Goal: Check status: Check status

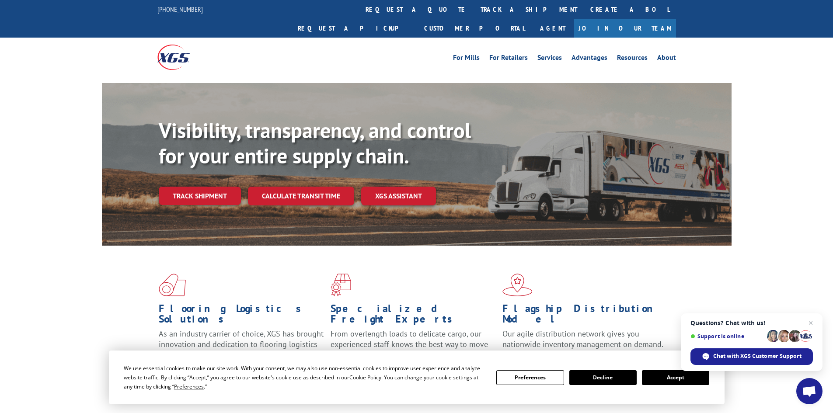
click at [55, 138] on div "Visibility, transparency, and control for your entire supply chain. Track shipm…" at bounding box center [416, 173] width 833 height 180
click at [474, 11] on link "track a shipment" at bounding box center [529, 9] width 110 height 19
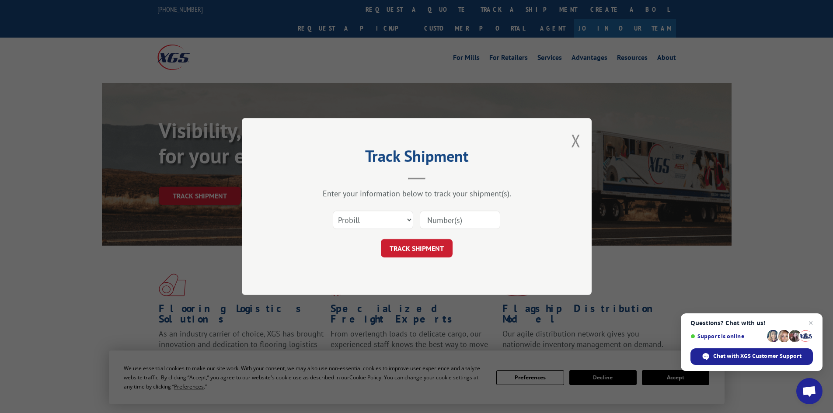
click at [460, 224] on input at bounding box center [460, 220] width 80 height 18
click at [406, 218] on select "Select category... Probill BOL PO" at bounding box center [373, 220] width 80 height 18
paste input "Xpress Global System LLC"
type input "X"
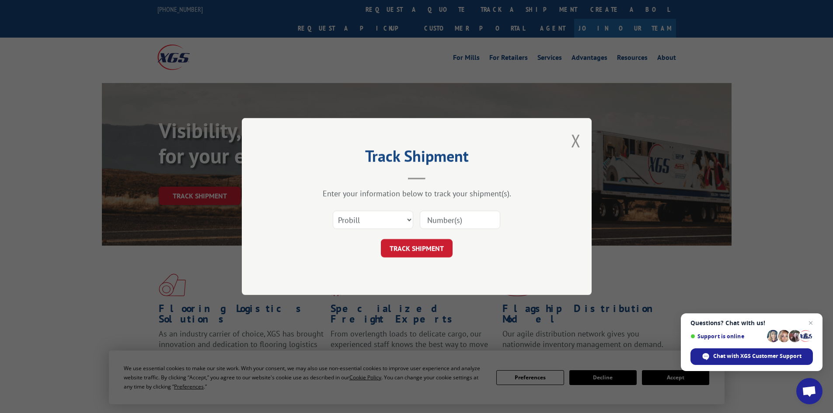
paste input "CT010010365659797848064"
type input "CT010010365659797848064"
click at [413, 248] on button "TRACK SHIPMENT" at bounding box center [417, 248] width 72 height 18
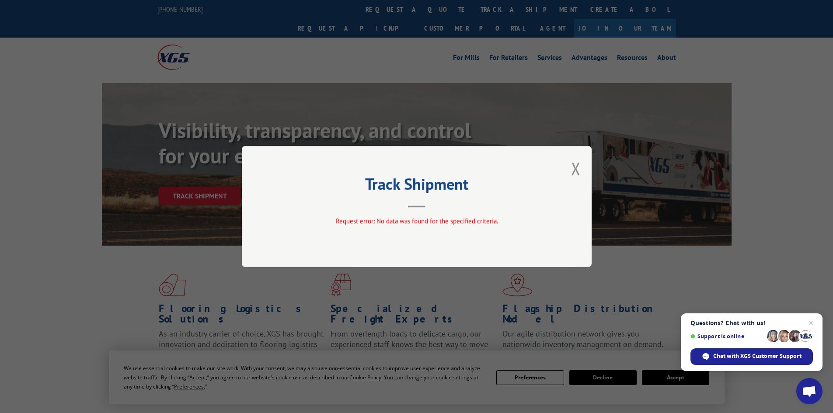
drag, startPoint x: 572, startPoint y: 167, endPoint x: 572, endPoint y: 171, distance: 4.4
click at [572, 167] on button "Close modal" at bounding box center [576, 168] width 10 height 23
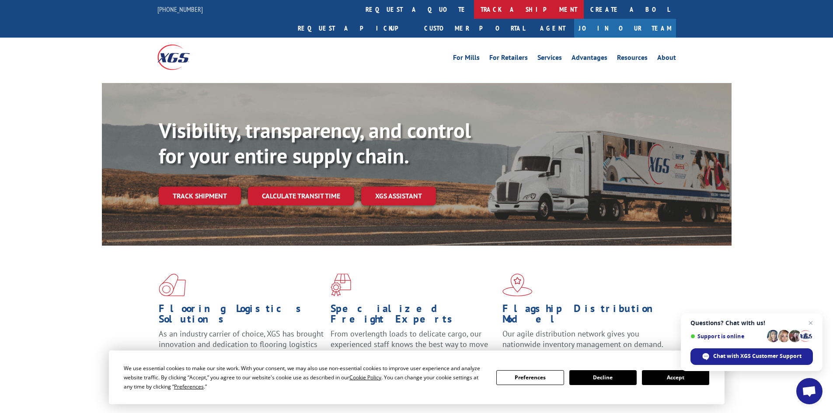
click at [474, 11] on link "track a shipment" at bounding box center [529, 9] width 110 height 19
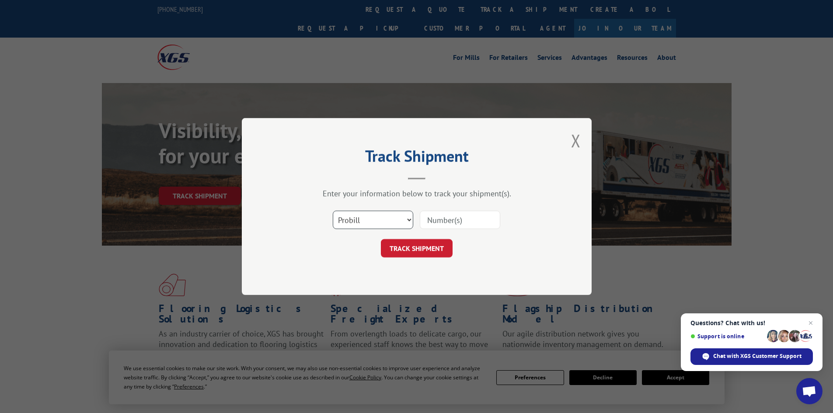
click at [360, 225] on select "Select category... Probill BOL PO" at bounding box center [373, 220] width 80 height 18
select select "bol"
click at [333, 211] on select "Select category... Probill BOL PO" at bounding box center [373, 220] width 80 height 18
paste input "CT010010365659797848064"
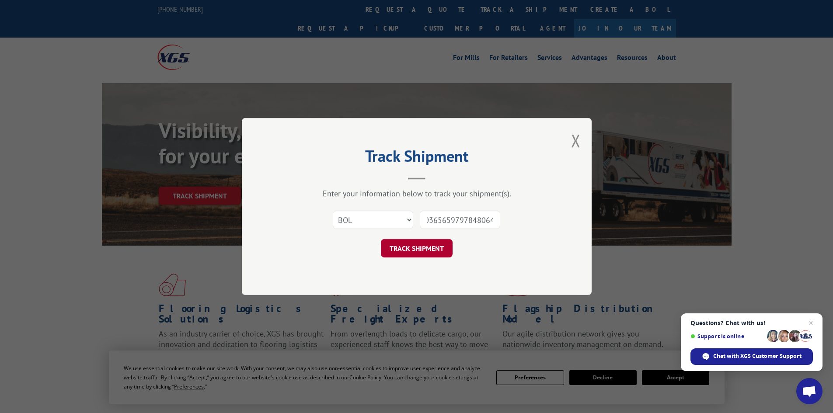
type input "CT010010365659797848064"
click at [418, 245] on button "TRACK SHIPMENT" at bounding box center [417, 248] width 72 height 18
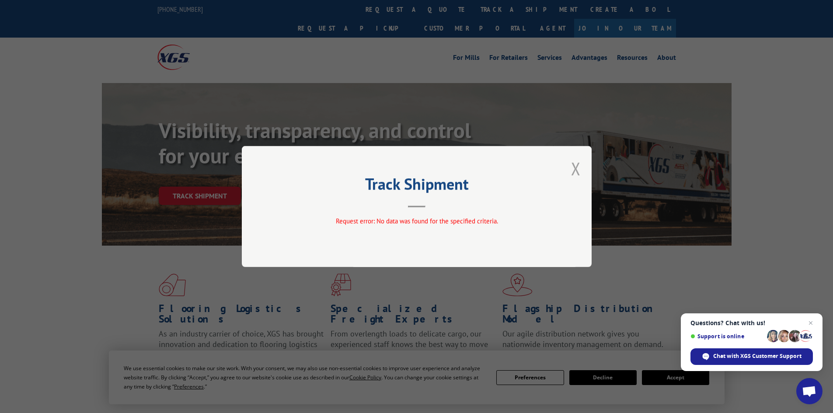
click at [579, 170] on button "Close modal" at bounding box center [576, 168] width 10 height 23
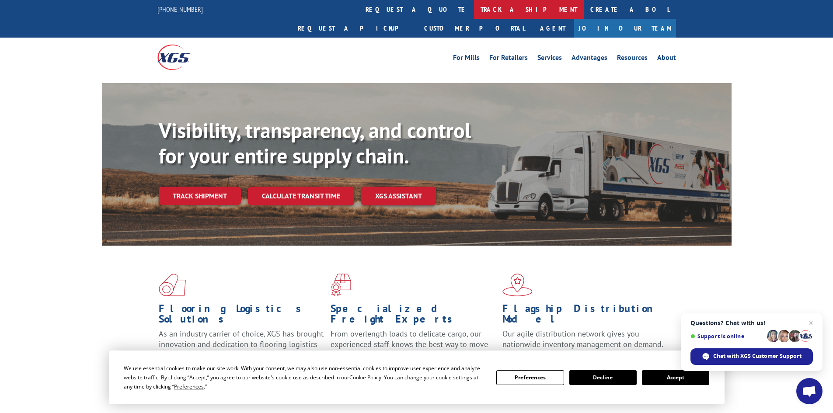
click at [474, 10] on link "track a shipment" at bounding box center [529, 9] width 110 height 19
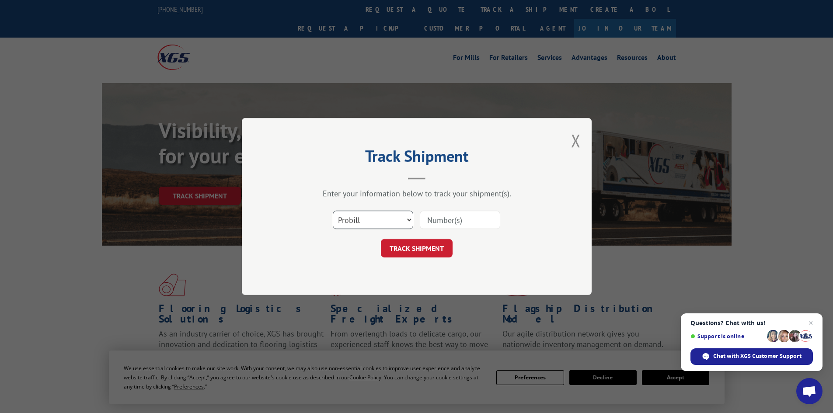
click at [371, 222] on select "Select category... Probill BOL PO" at bounding box center [373, 220] width 80 height 18
select select "bol"
click at [333, 211] on select "Select category... Probill BOL PO" at bounding box center [373, 220] width 80 height 18
paste input "6FB3447"
type input "6FB3447"
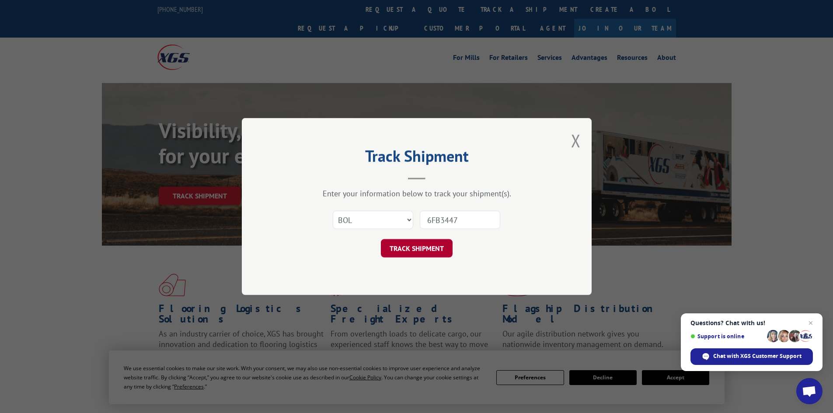
click at [435, 244] on button "TRACK SHIPMENT" at bounding box center [417, 248] width 72 height 18
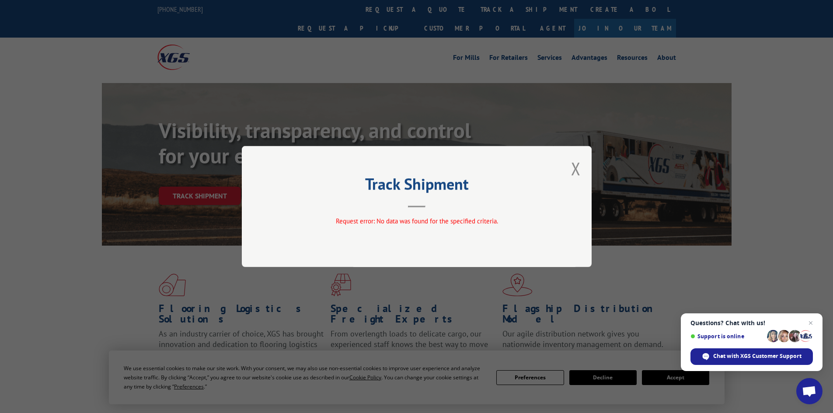
click at [578, 171] on button "Close modal" at bounding box center [576, 168] width 10 height 23
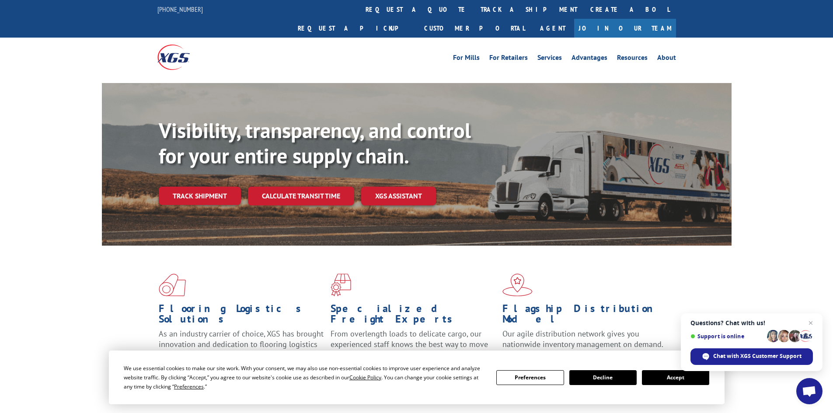
click at [474, 12] on link "track a shipment" at bounding box center [529, 9] width 110 height 19
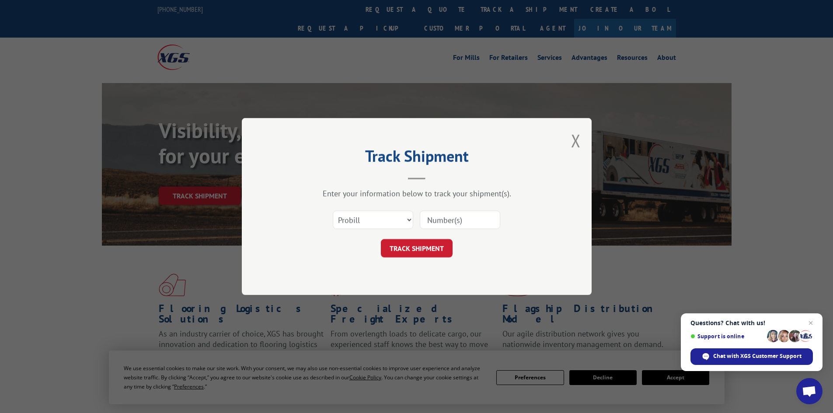
click at [458, 218] on input at bounding box center [460, 220] width 80 height 18
click at [395, 215] on select "Select category... Probill BOL PO" at bounding box center [373, 220] width 80 height 18
